Goal: Book appointment/travel/reservation

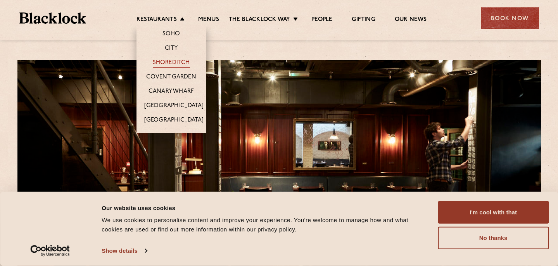
click at [177, 61] on link "Shoreditch" at bounding box center [171, 63] width 37 height 9
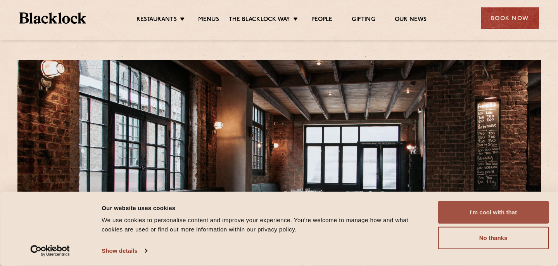
click at [483, 215] on button "I'm cool with that" at bounding box center [493, 212] width 111 height 23
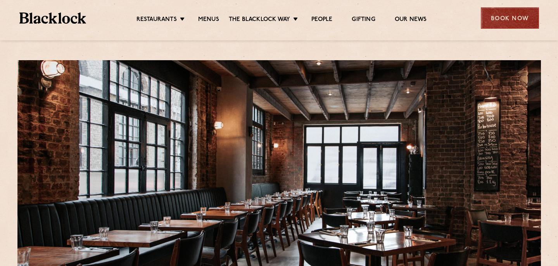
click at [504, 23] on div "Book Now" at bounding box center [510, 17] width 58 height 21
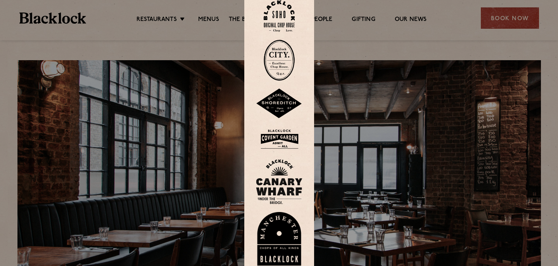
click at [514, 12] on div at bounding box center [279, 133] width 558 height 266
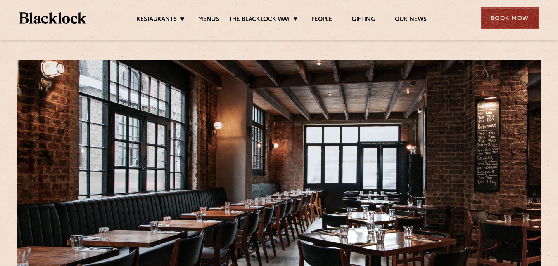
click at [509, 17] on div "Book Now" at bounding box center [510, 17] width 58 height 21
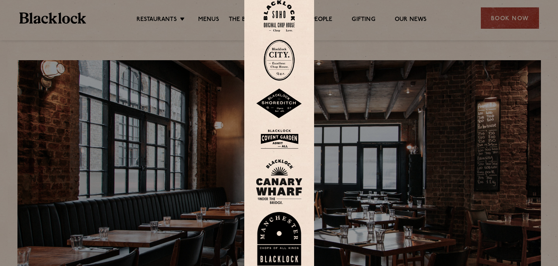
click at [280, 103] on img at bounding box center [279, 103] width 47 height 30
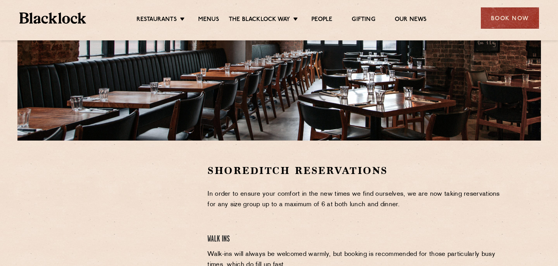
scroll to position [191, 0]
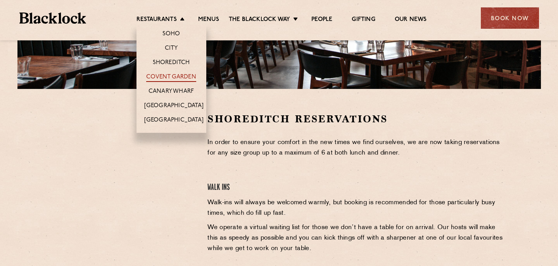
click at [180, 76] on link "Covent Garden" at bounding box center [171, 77] width 50 height 9
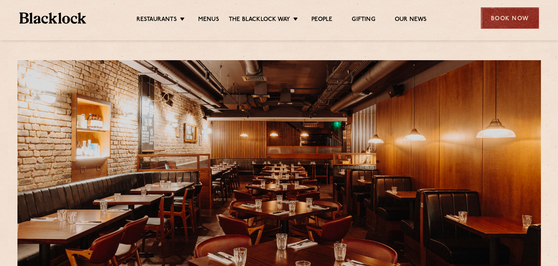
click at [496, 17] on div "Book Now" at bounding box center [510, 17] width 58 height 21
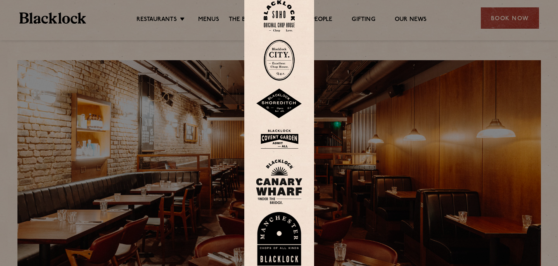
click at [294, 137] on img at bounding box center [279, 138] width 47 height 25
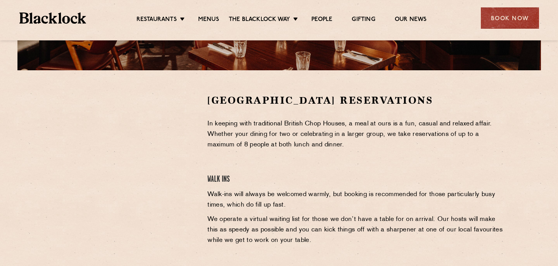
scroll to position [253, 0]
